Goal: Task Accomplishment & Management: Use online tool/utility

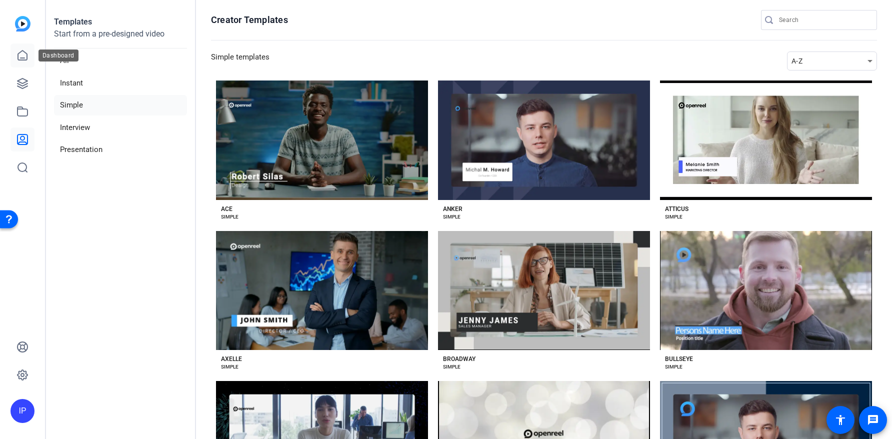
click at [22, 57] on icon at bounding box center [23, 56] width 12 height 12
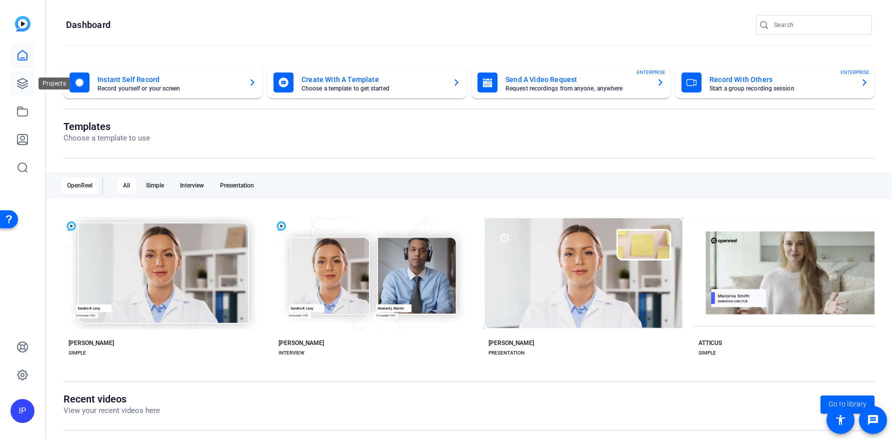
click at [31, 91] on link at bounding box center [23, 84] width 24 height 24
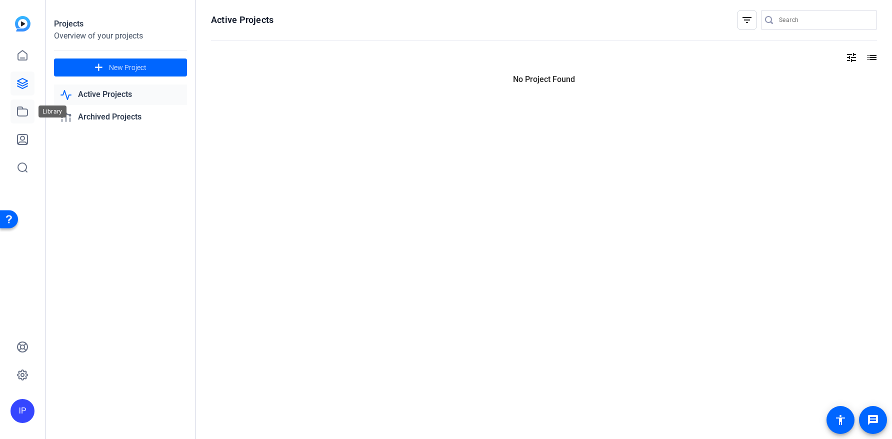
click at [29, 113] on link at bounding box center [23, 112] width 24 height 24
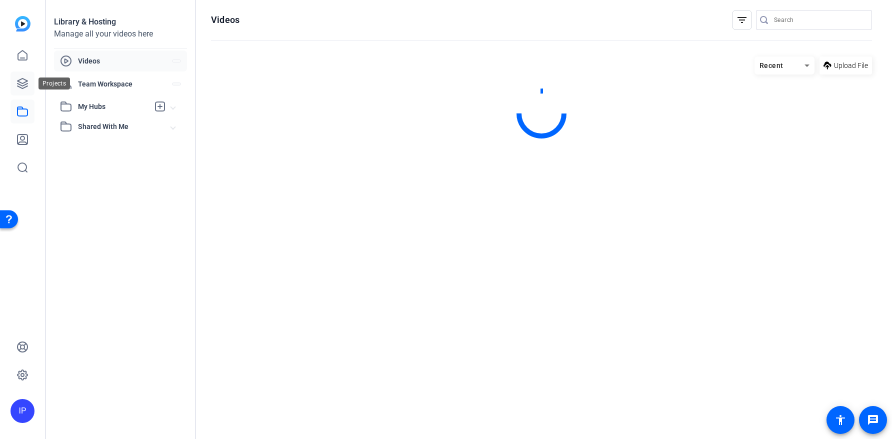
drag, startPoint x: 21, startPoint y: 84, endPoint x: 25, endPoint y: 82, distance: 5.1
click at [21, 85] on icon at bounding box center [23, 84] width 10 height 10
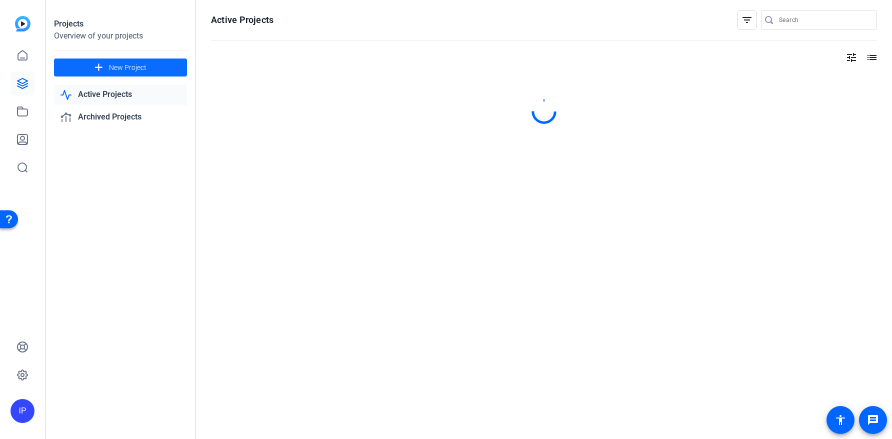
click at [133, 70] on span "New Project" at bounding box center [128, 68] width 38 height 11
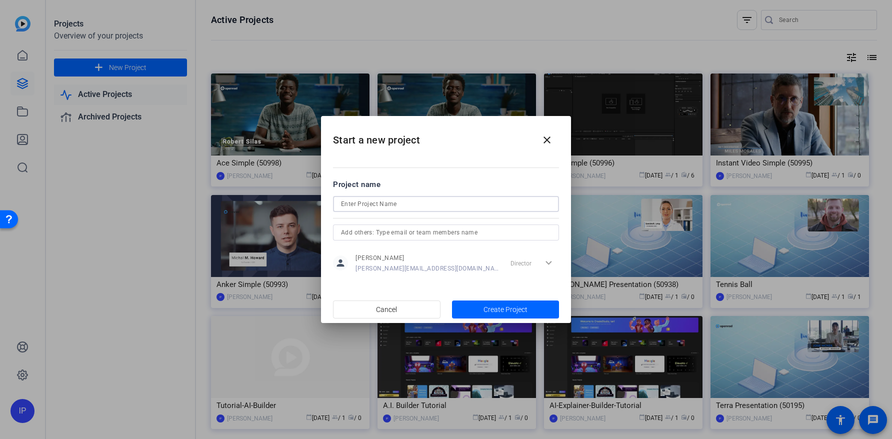
click at [384, 205] on input at bounding box center [446, 204] width 210 height 12
type input "Lower-Thirds"
click at [507, 309] on span "Create Project" at bounding box center [506, 310] width 44 height 11
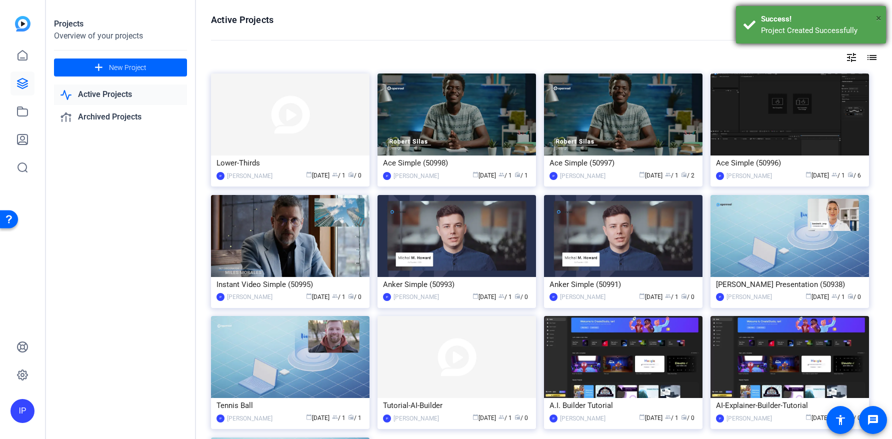
click at [879, 17] on span "×" at bounding box center [879, 18] width 6 height 12
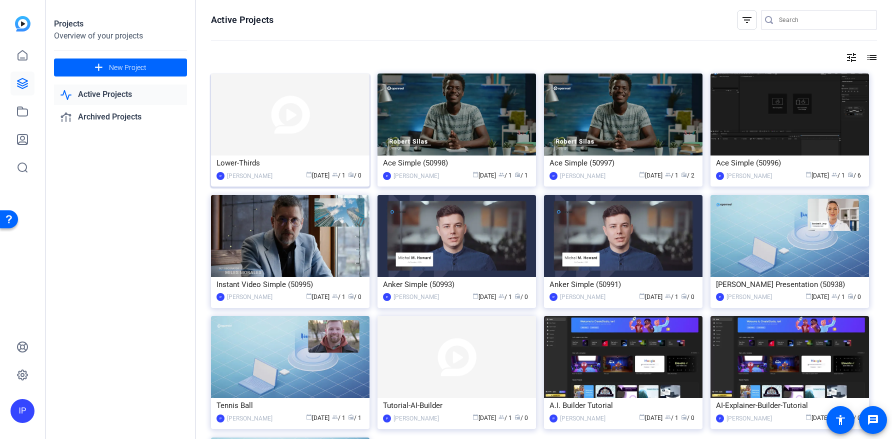
scroll to position [6, 0]
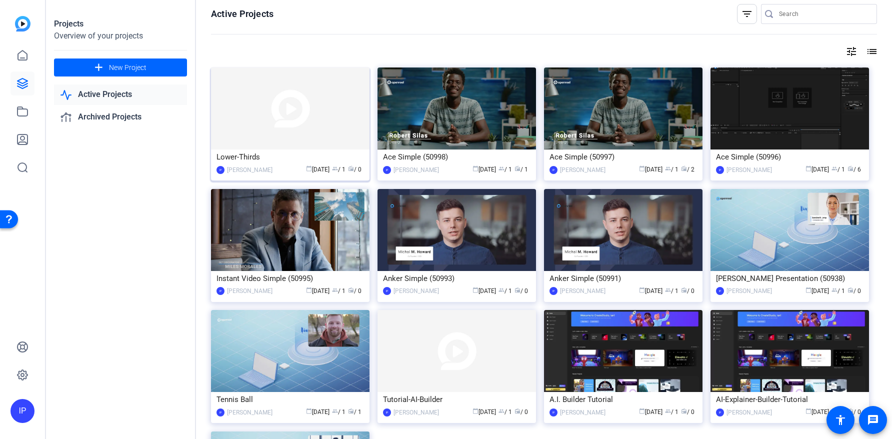
click at [331, 125] on img at bounding box center [290, 109] width 159 height 82
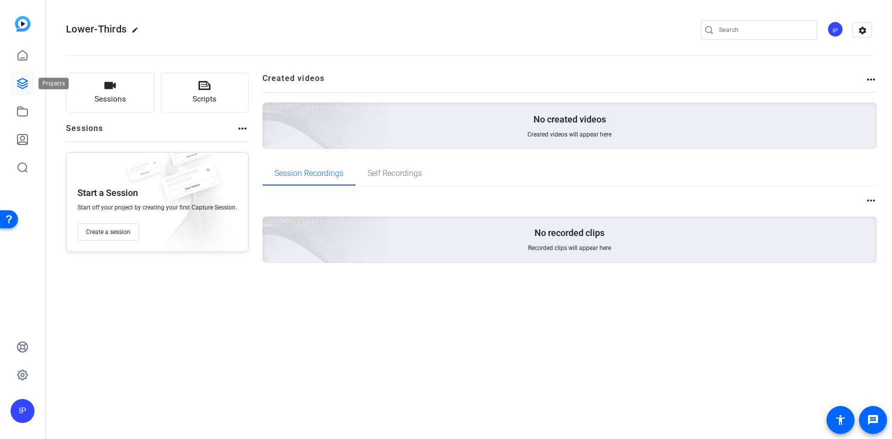
click at [24, 81] on icon at bounding box center [23, 84] width 12 height 12
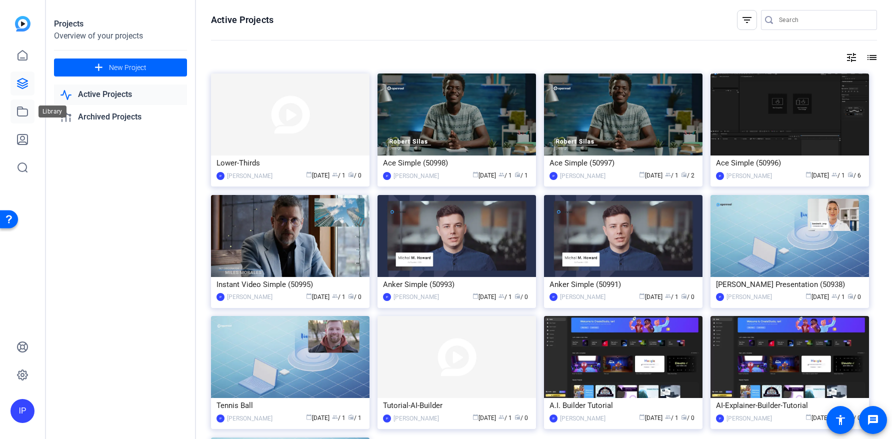
click at [19, 116] on icon at bounding box center [23, 111] width 10 height 9
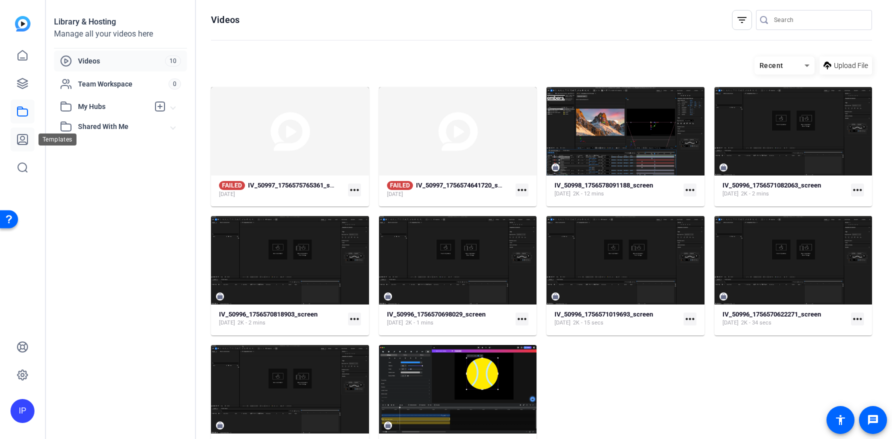
click at [22, 143] on icon at bounding box center [23, 140] width 12 height 12
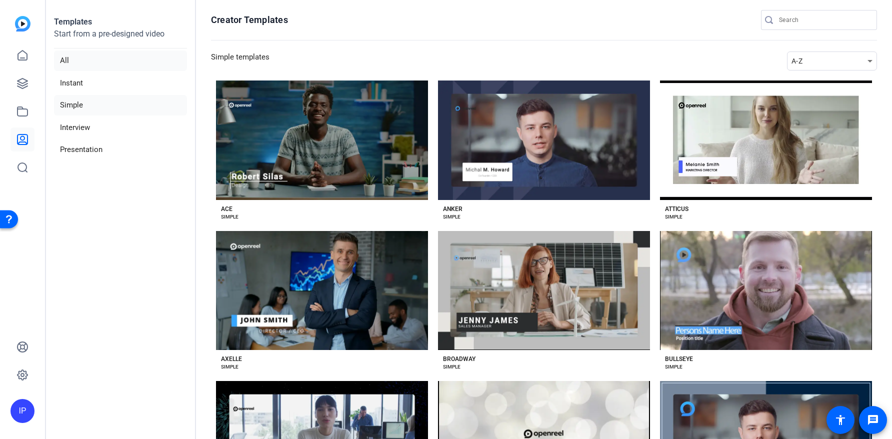
click at [72, 60] on li "All" at bounding box center [120, 61] width 133 height 21
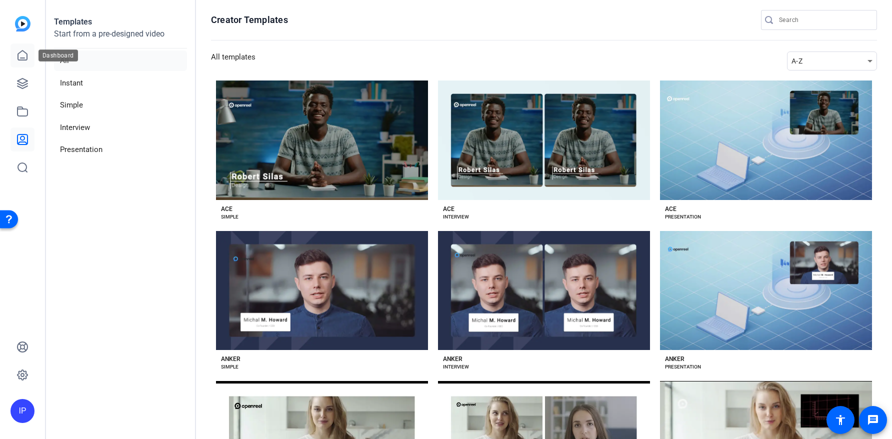
click at [16, 57] on link at bounding box center [23, 56] width 24 height 24
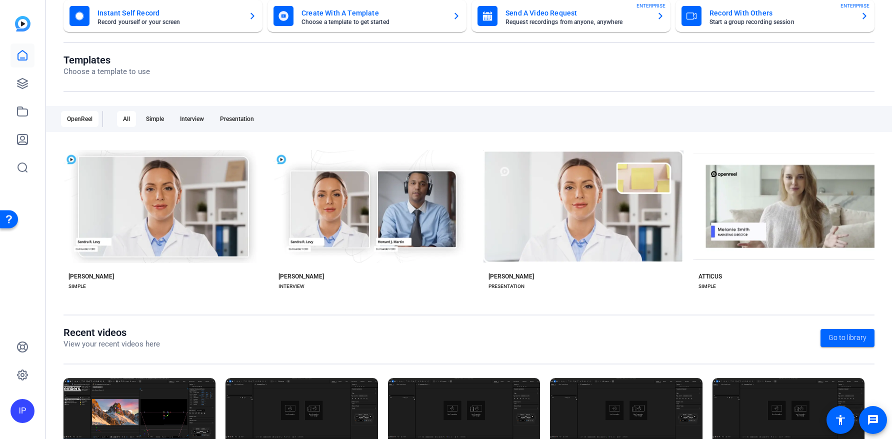
scroll to position [144, 0]
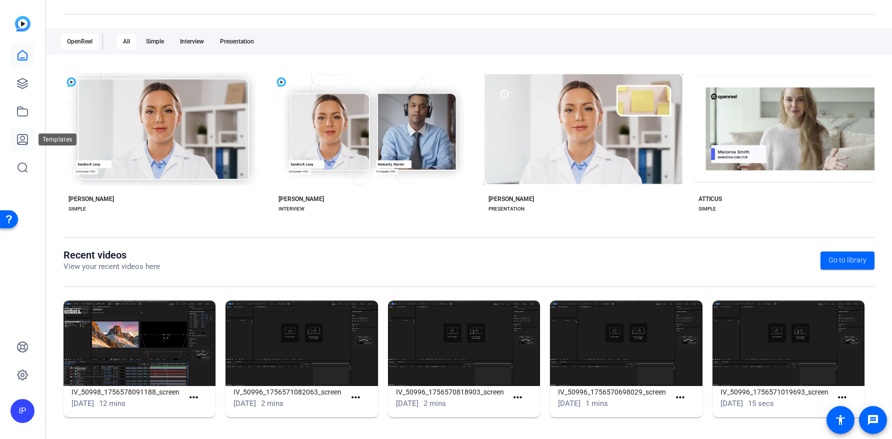
click at [23, 140] on icon at bounding box center [23, 140] width 10 height 10
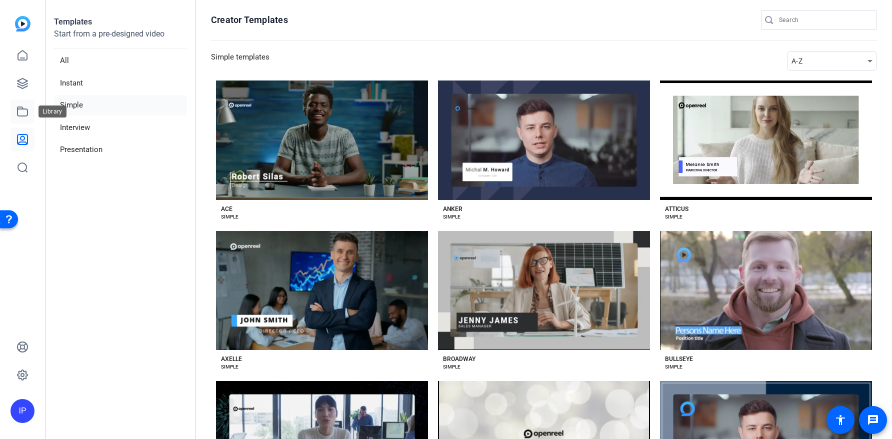
click at [32, 113] on link at bounding box center [23, 112] width 24 height 24
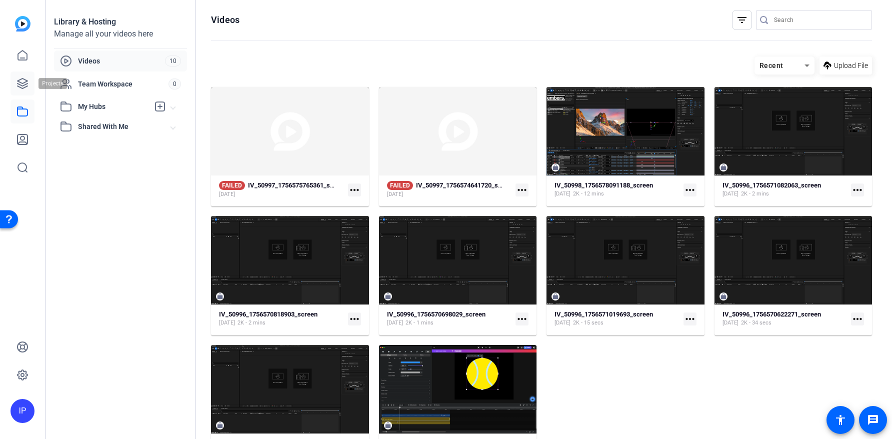
click at [29, 85] on link at bounding box center [23, 84] width 24 height 24
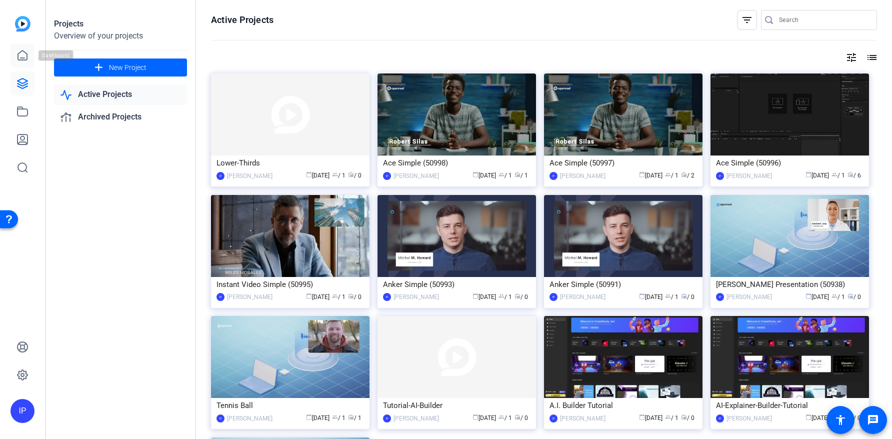
click at [29, 56] on link at bounding box center [23, 56] width 24 height 24
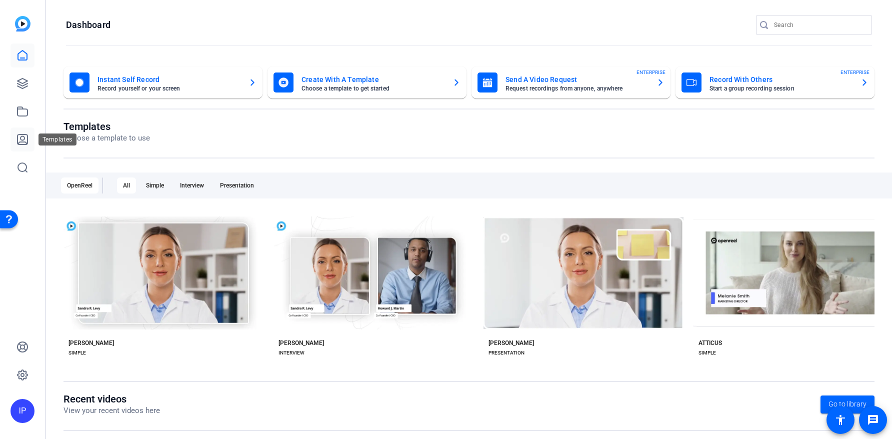
click at [24, 141] on icon at bounding box center [23, 140] width 12 height 12
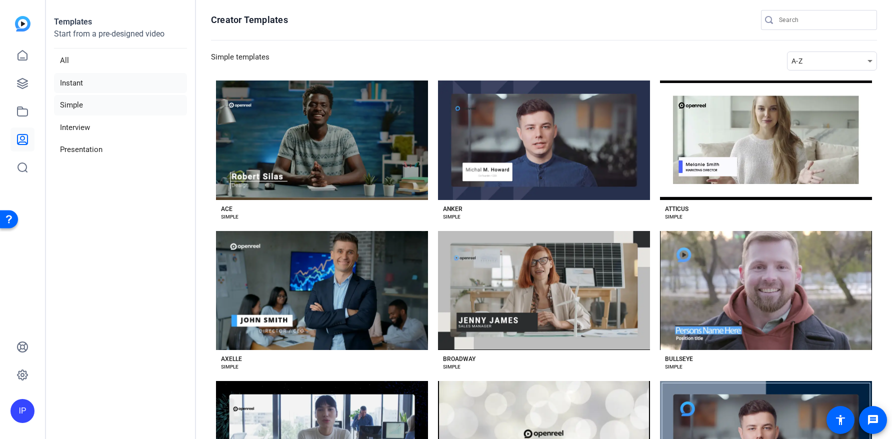
click at [83, 89] on li "Instant" at bounding box center [120, 83] width 133 height 21
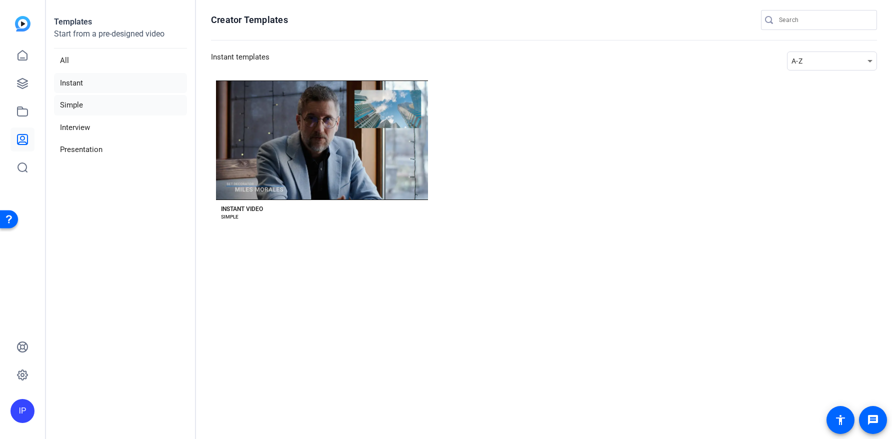
click at [67, 104] on li "Simple" at bounding box center [120, 105] width 133 height 21
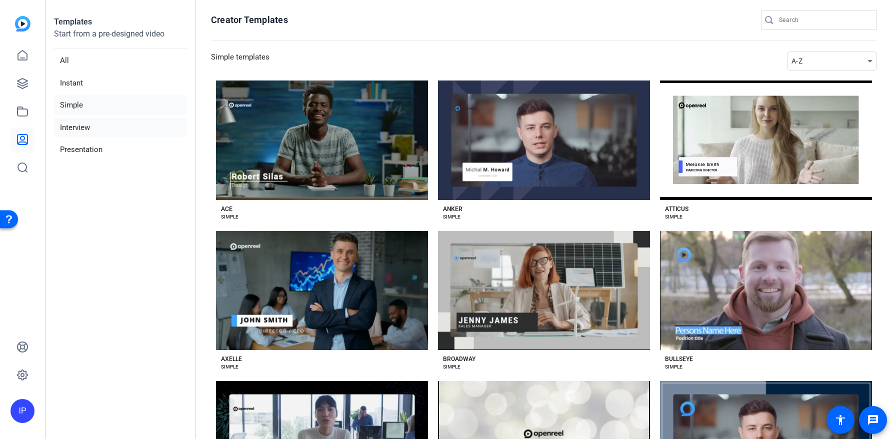
click at [73, 129] on li "Interview" at bounding box center [120, 128] width 133 height 21
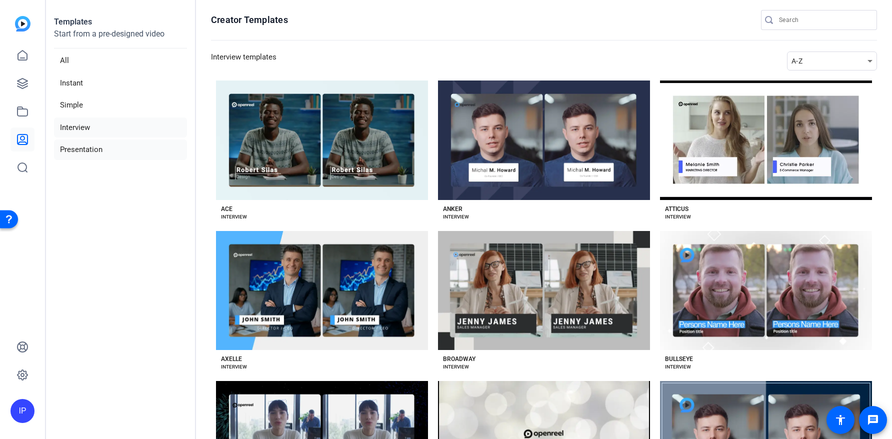
click at [79, 149] on li "Presentation" at bounding box center [120, 150] width 133 height 21
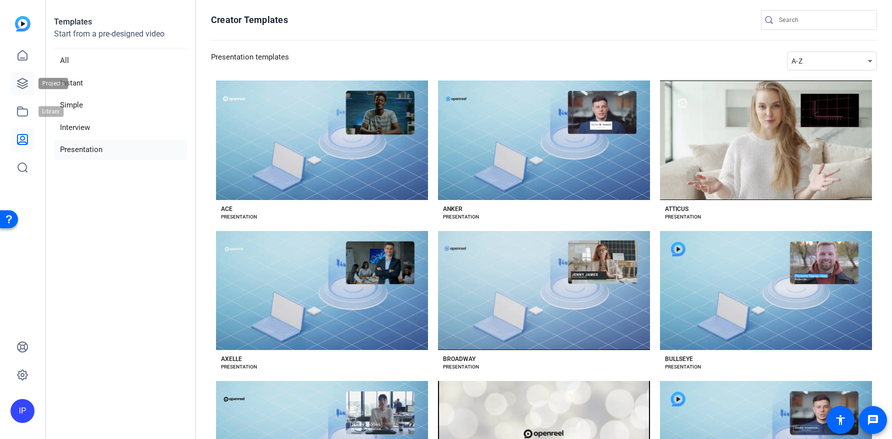
click at [14, 85] on link at bounding box center [23, 84] width 24 height 24
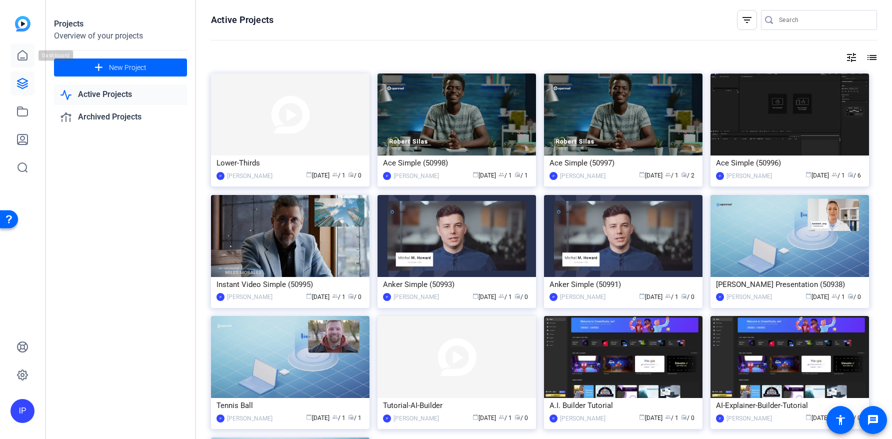
click at [17, 56] on icon at bounding box center [23, 56] width 12 height 12
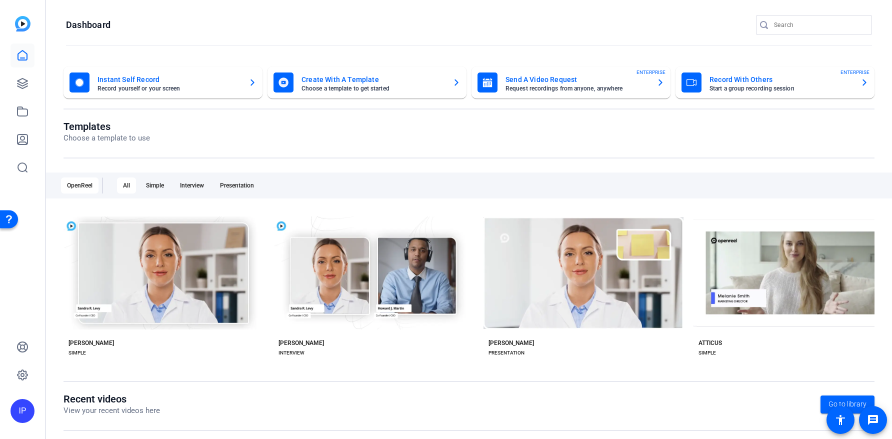
scroll to position [144, 0]
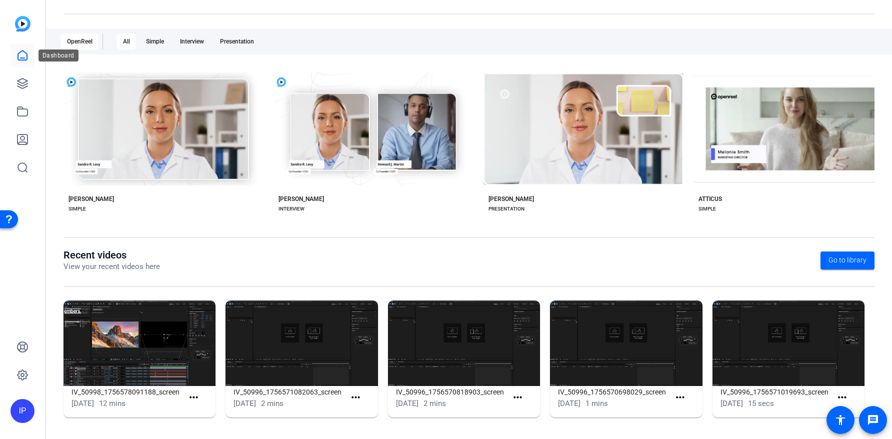
click at [19, 54] on icon at bounding box center [22, 56] width 9 height 10
click at [17, 24] on img at bounding box center [23, 24] width 16 height 16
click at [25, 20] on img at bounding box center [23, 24] width 16 height 16
click at [21, 81] on icon at bounding box center [23, 84] width 12 height 12
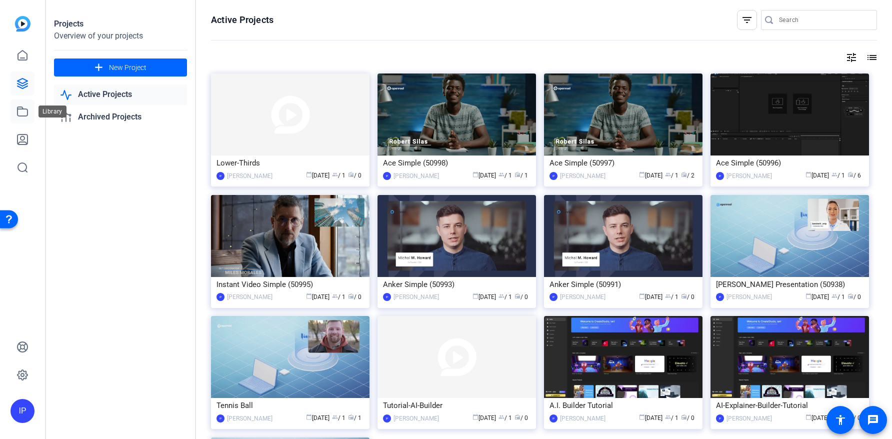
click at [22, 113] on icon at bounding box center [23, 112] width 12 height 12
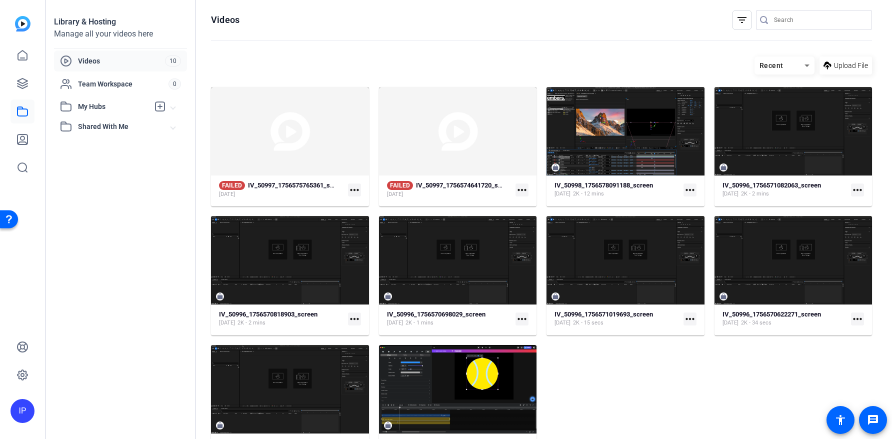
click at [138, 108] on span "My Hubs" at bounding box center [113, 107] width 71 height 11
click at [24, 140] on icon at bounding box center [23, 140] width 12 height 12
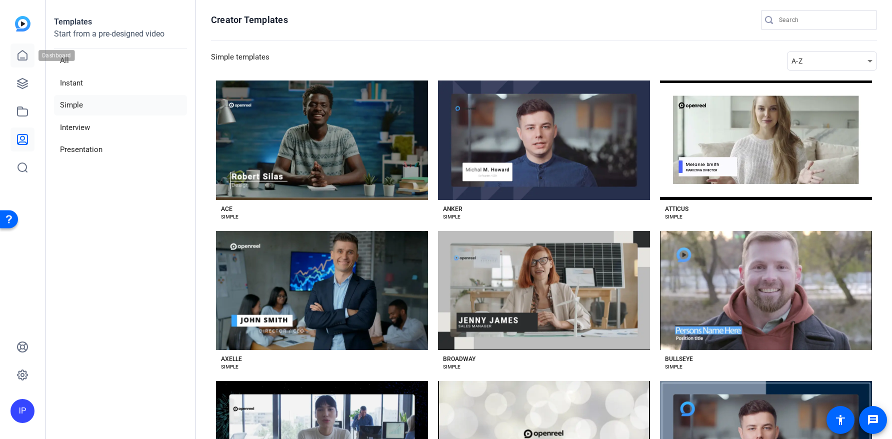
click at [22, 59] on icon at bounding box center [23, 56] width 12 height 12
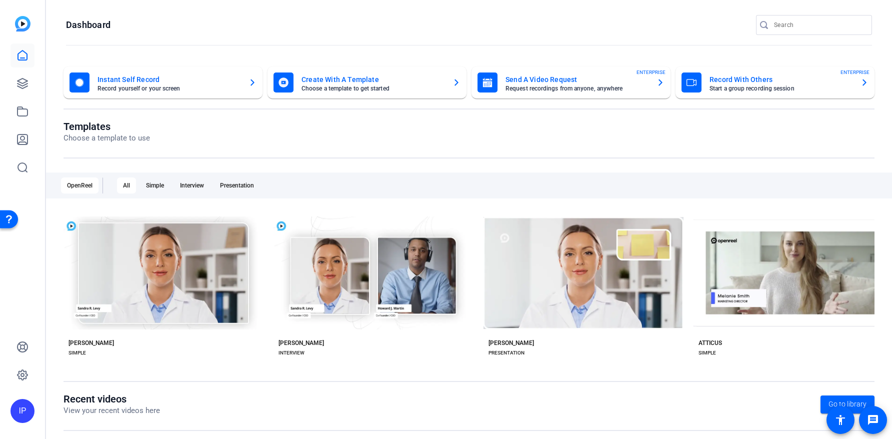
click at [328, 78] on mat-card-title "Create With A Template" at bounding box center [373, 80] width 143 height 12
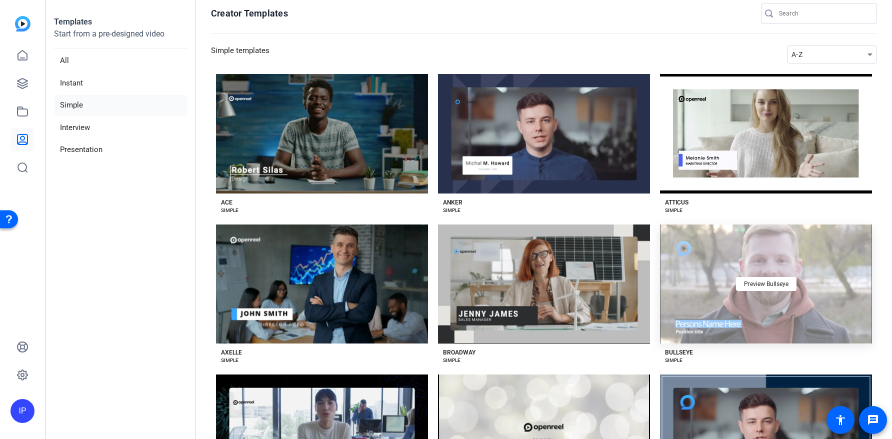
scroll to position [20, 0]
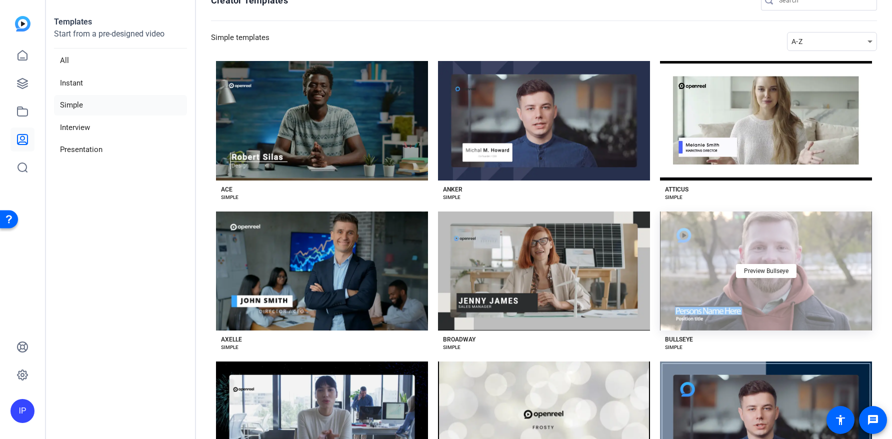
click at [713, 292] on div "Preview Bullseye" at bounding box center [766, 272] width 212 height 120
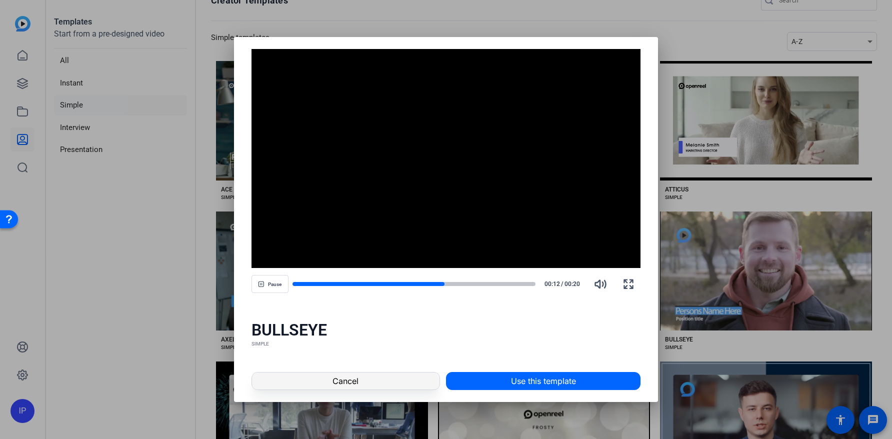
click at [410, 382] on span at bounding box center [346, 381] width 188 height 24
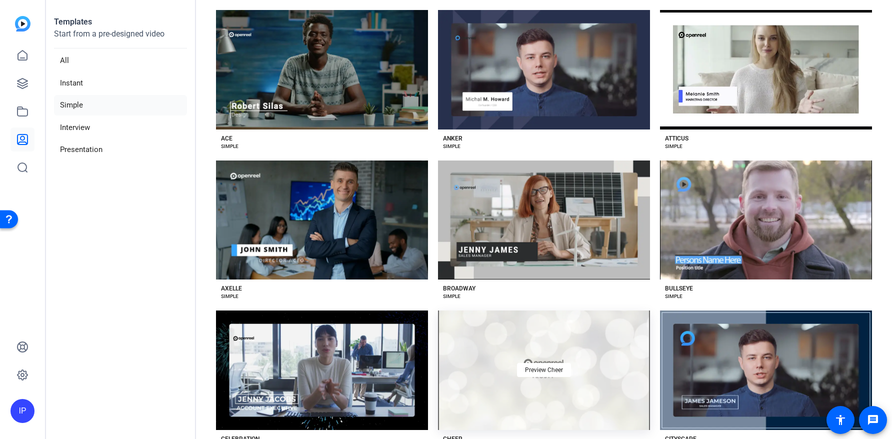
scroll to position [128, 0]
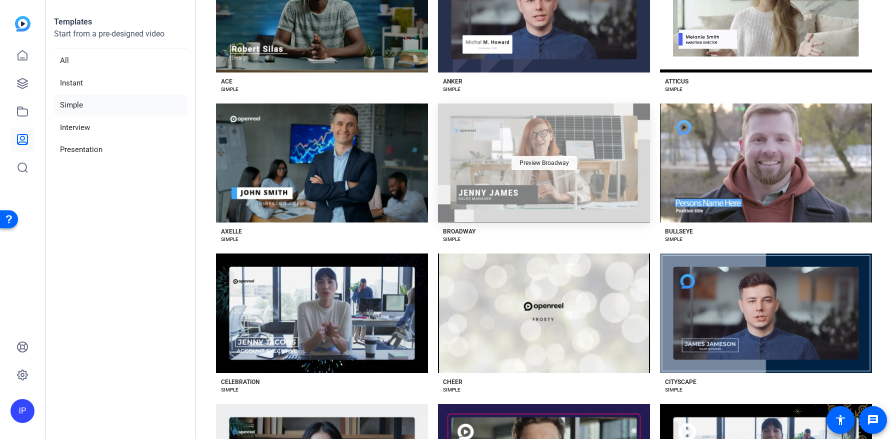
click at [551, 166] on div "Preview Broadway" at bounding box center [545, 163] width 66 height 14
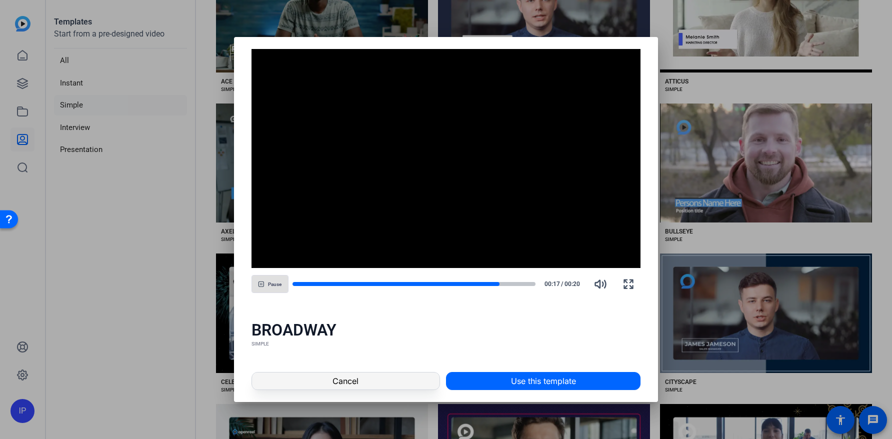
click at [403, 386] on span at bounding box center [346, 381] width 188 height 24
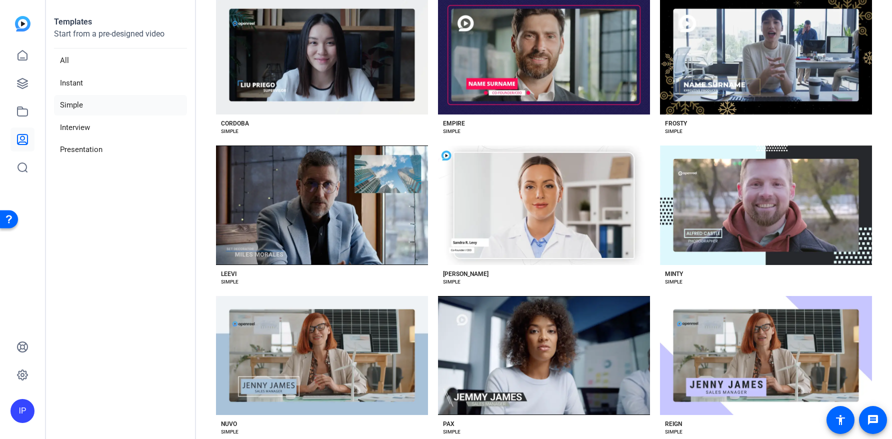
scroll to position [639, 0]
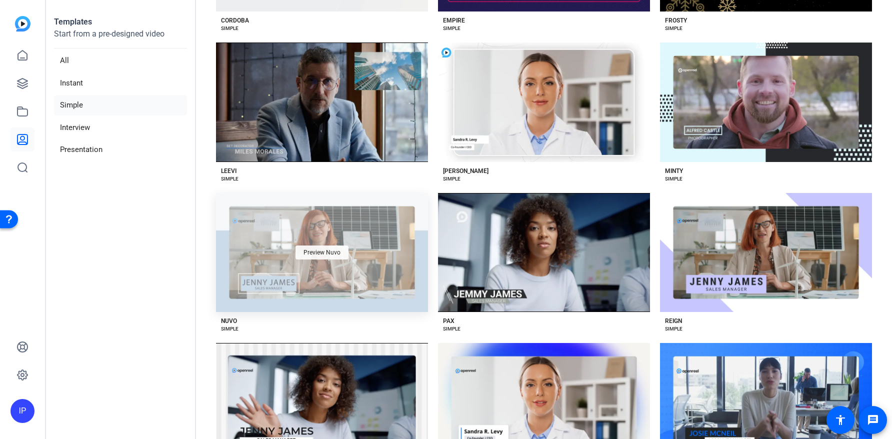
click at [335, 250] on div "Preview Nuvo" at bounding box center [322, 253] width 53 height 14
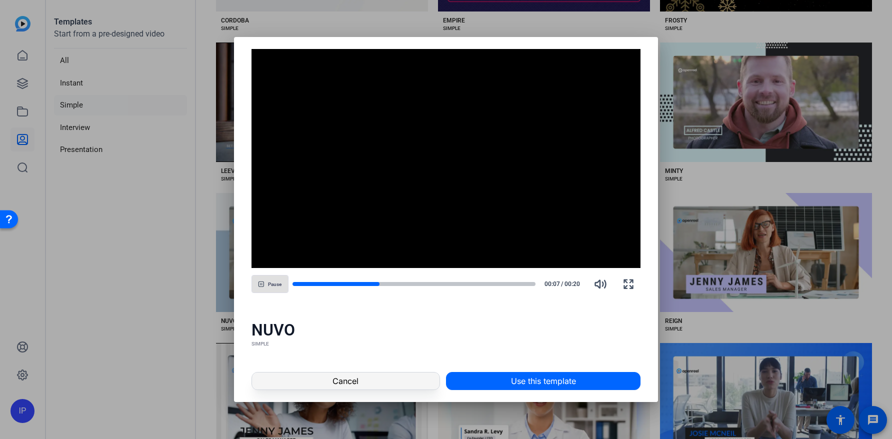
click at [356, 386] on span "Cancel" at bounding box center [346, 381] width 26 height 12
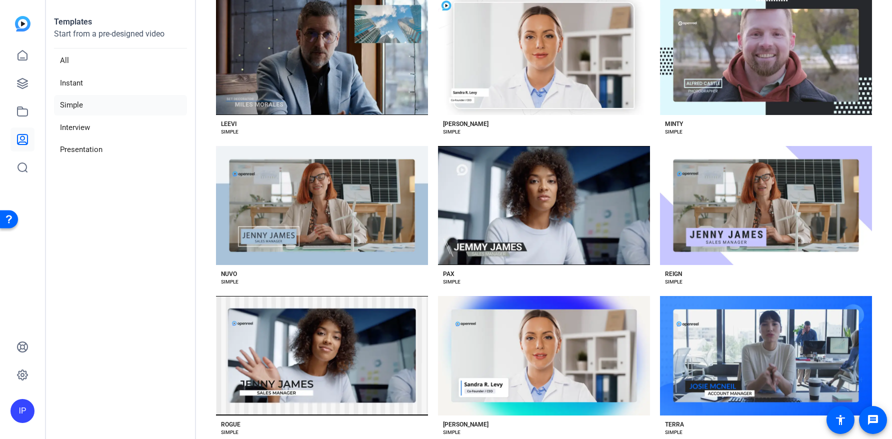
scroll to position [853, 0]
